Goal: Transaction & Acquisition: Purchase product/service

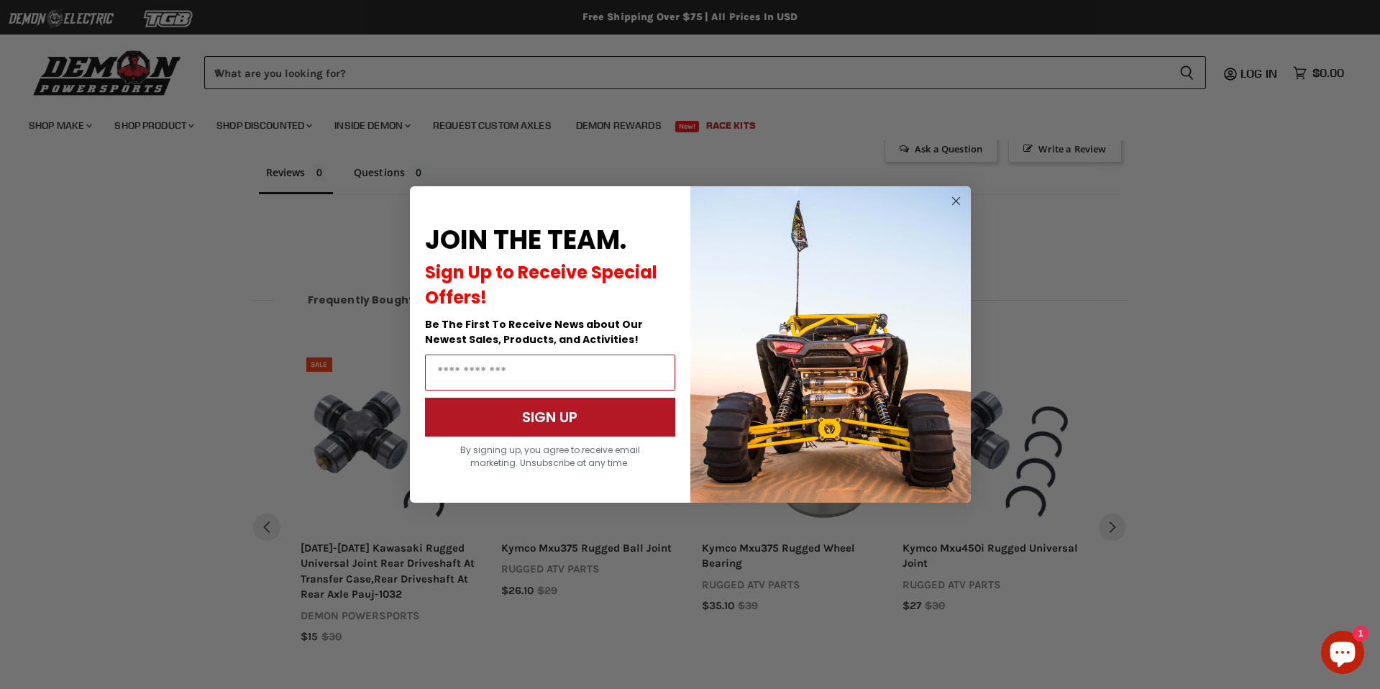
scroll to position [946, 0]
